Goal: Navigation & Orientation: Find specific page/section

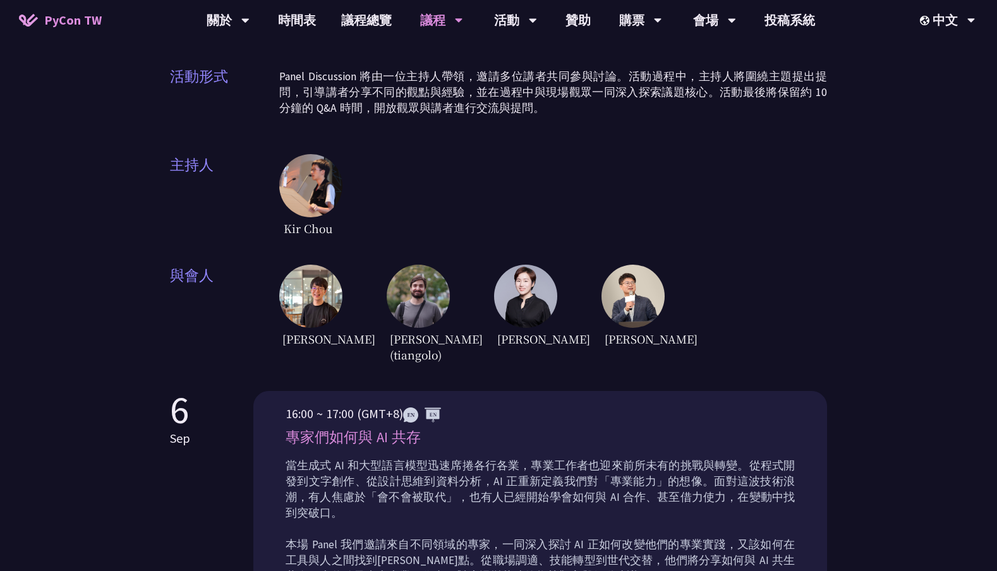
scroll to position [183, 0]
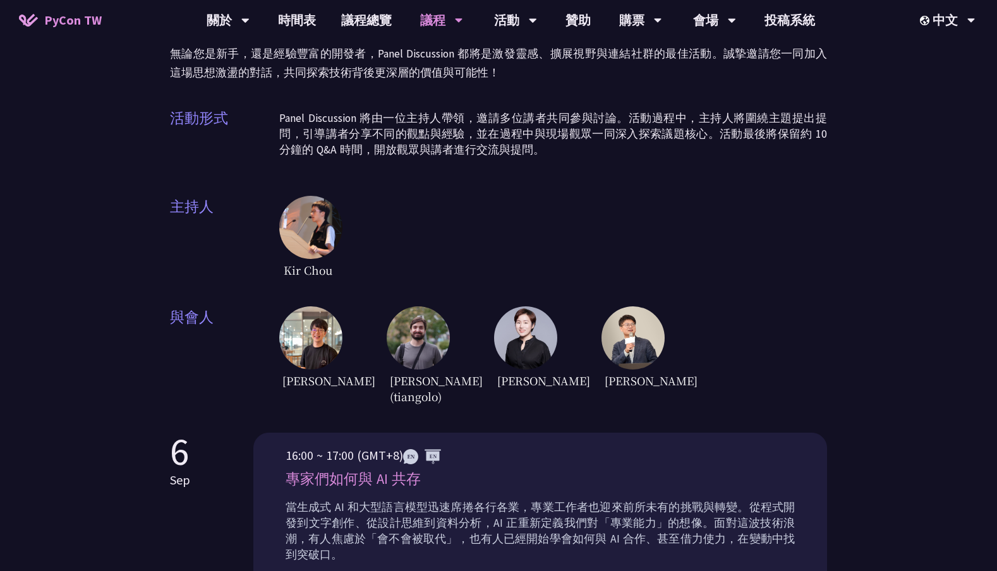
click at [326, 204] on img at bounding box center [310, 227] width 63 height 63
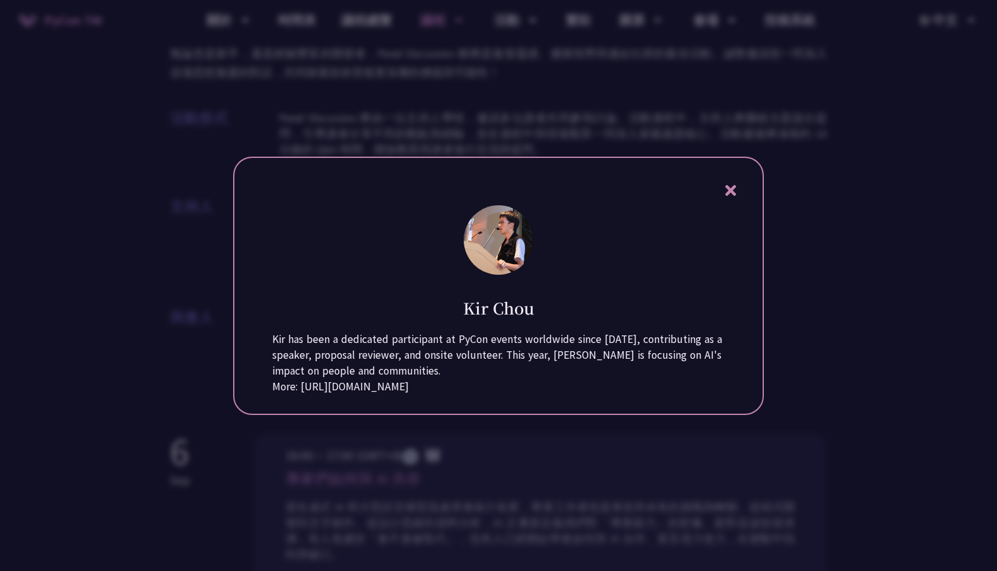
click at [815, 228] on div at bounding box center [498, 285] width 997 height 571
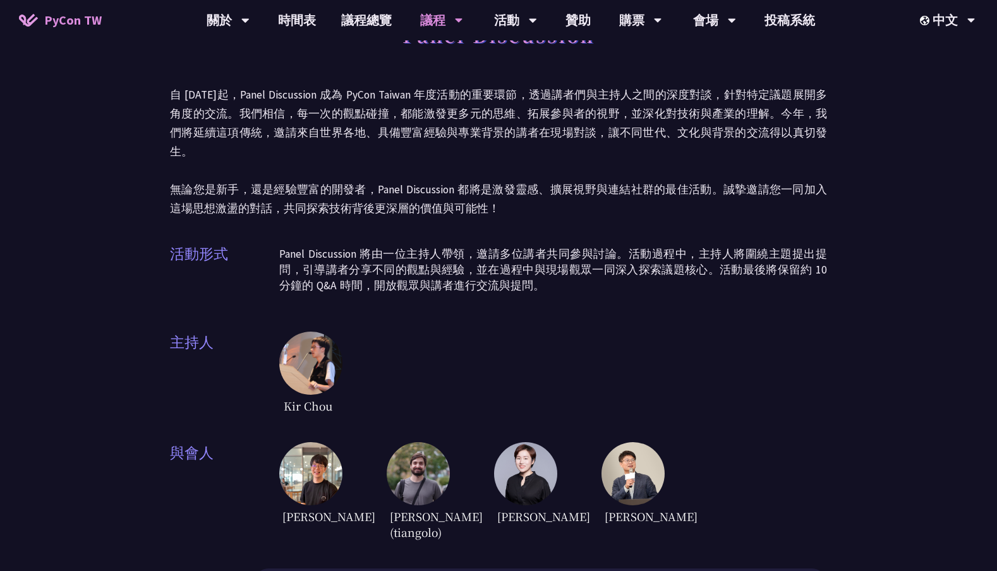
scroll to position [42, 0]
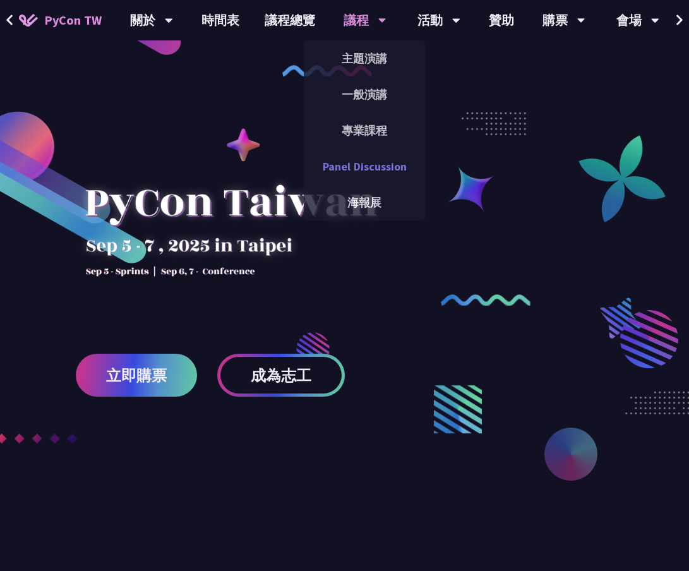
click at [393, 155] on link "Panel Discussion" at bounding box center [364, 167] width 121 height 30
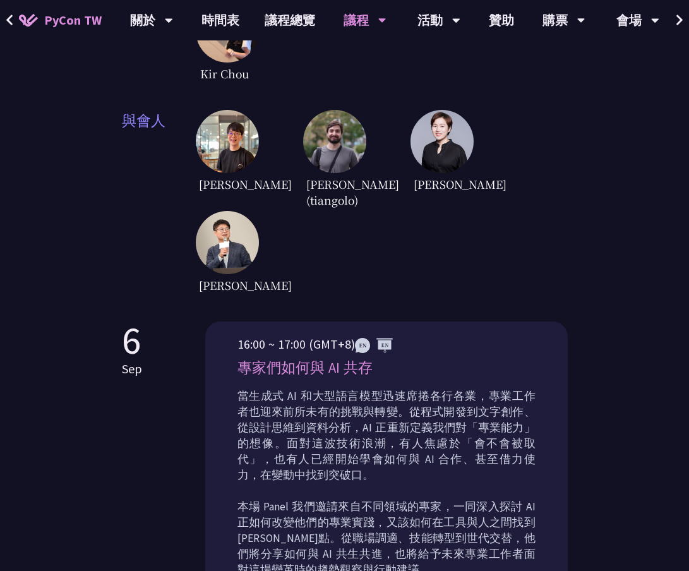
scroll to position [430, 0]
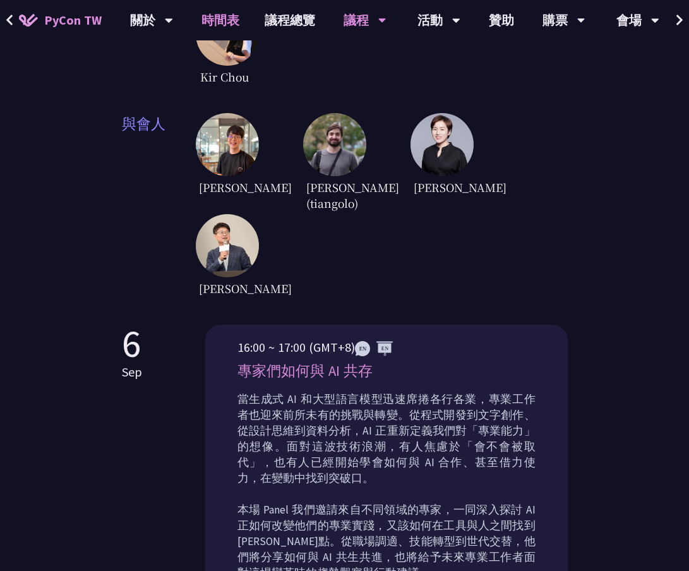
click at [217, 18] on link "時間表" at bounding box center [220, 20] width 63 height 40
